Goal: Find specific fact

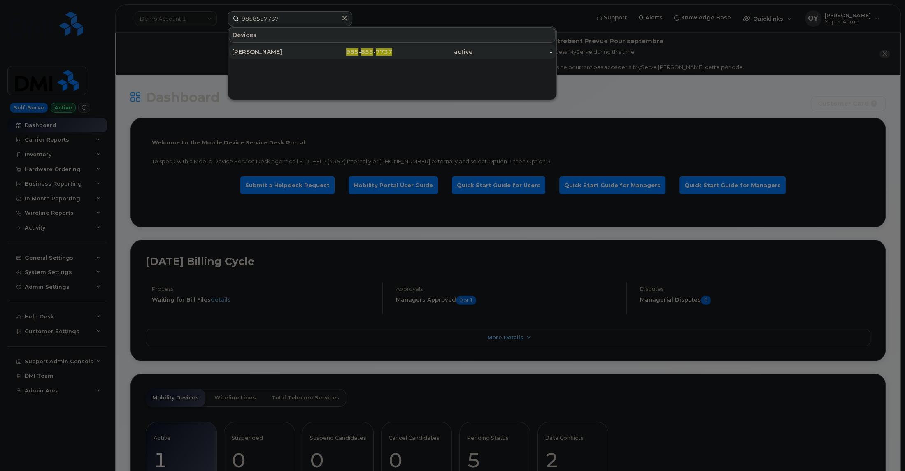
type input "9858557737"
click at [413, 53] on div "active" at bounding box center [432, 52] width 80 height 8
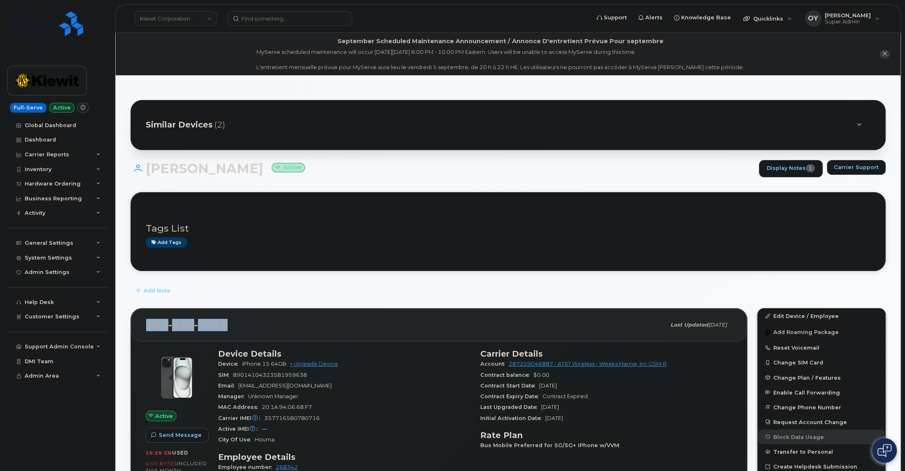
drag, startPoint x: 231, startPoint y: 324, endPoint x: 142, endPoint y: 323, distance: 89.3
click at [142, 323] on div "[PHONE_NUMBER] Last updated [DATE]" at bounding box center [439, 325] width 616 height 33
copy span "[PHONE_NUMBER]"
click at [240, 326] on div "[PHONE_NUMBER]" at bounding box center [405, 324] width 519 height 17
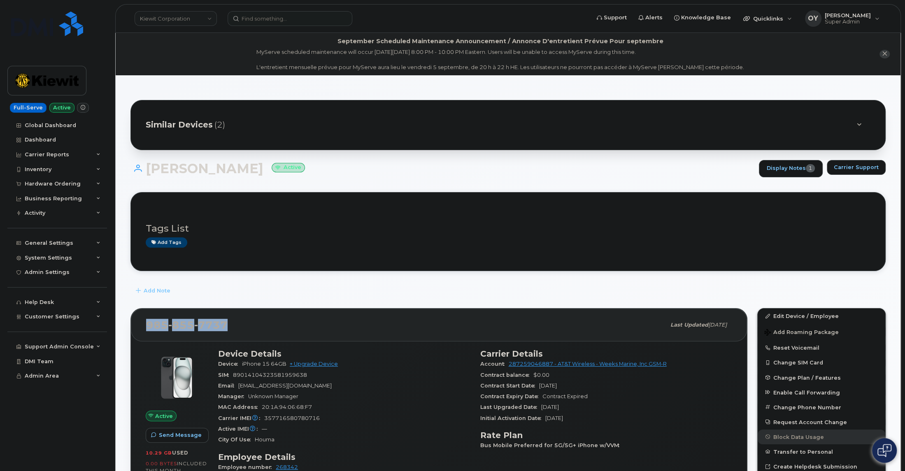
drag, startPoint x: 240, startPoint y: 326, endPoint x: 129, endPoint y: 321, distance: 110.8
click at [180, 324] on span "855" at bounding box center [181, 325] width 26 height 12
drag, startPoint x: 236, startPoint y: 326, endPoint x: 149, endPoint y: 324, distance: 87.7
click at [149, 324] on div "[PHONE_NUMBER]" at bounding box center [405, 324] width 519 height 17
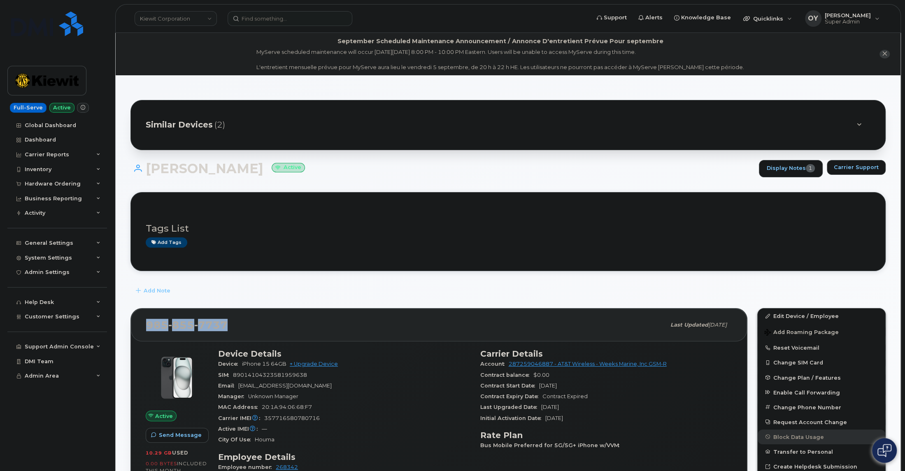
copy span "[PHONE_NUMBER]"
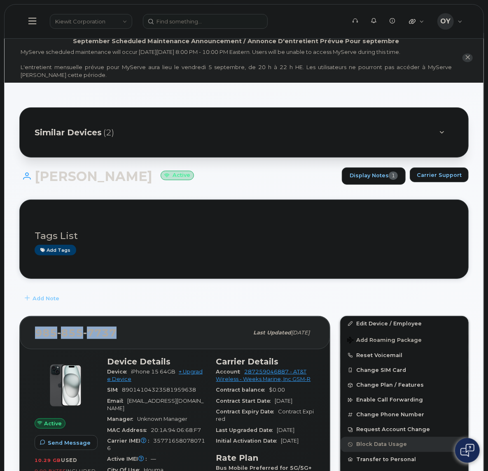
copy span "[PHONE_NUMBER]"
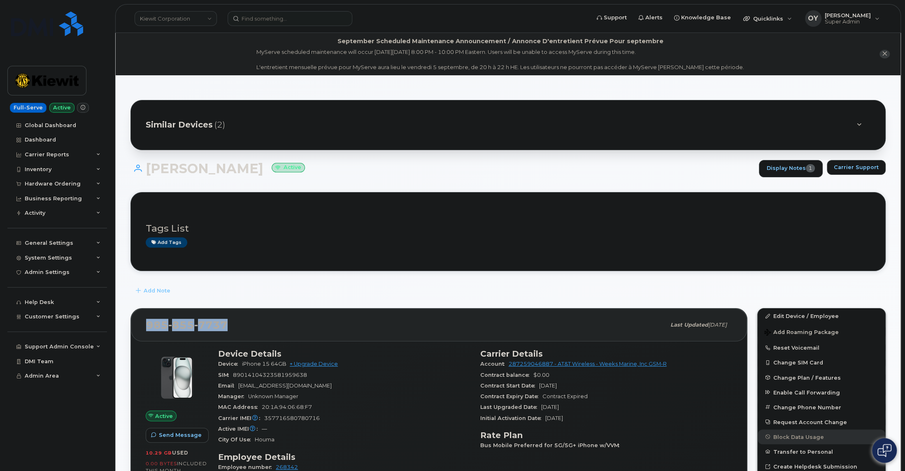
copy span "[PHONE_NUMBER]"
